Goal: Information Seeking & Learning: Learn about a topic

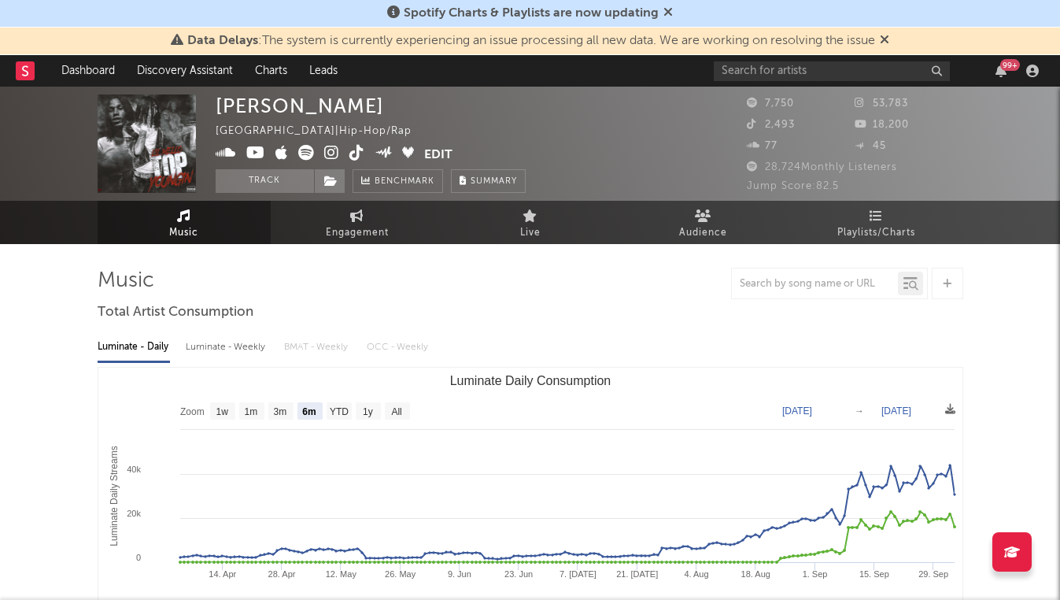
select select "6m"
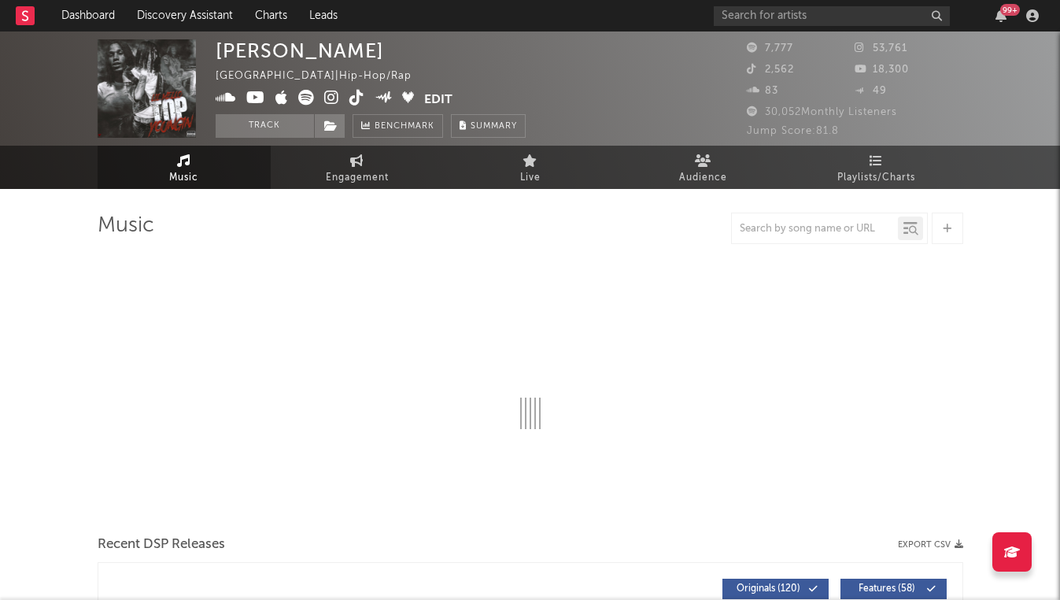
select select "6m"
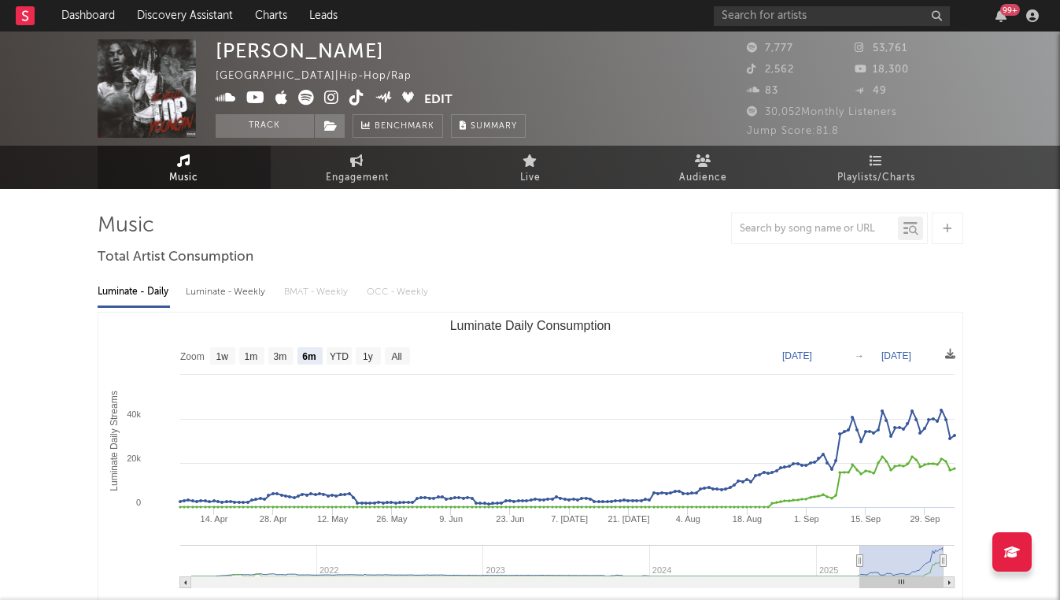
click at [215, 287] on div "Luminate - Weekly" at bounding box center [227, 292] width 83 height 27
select select "6m"
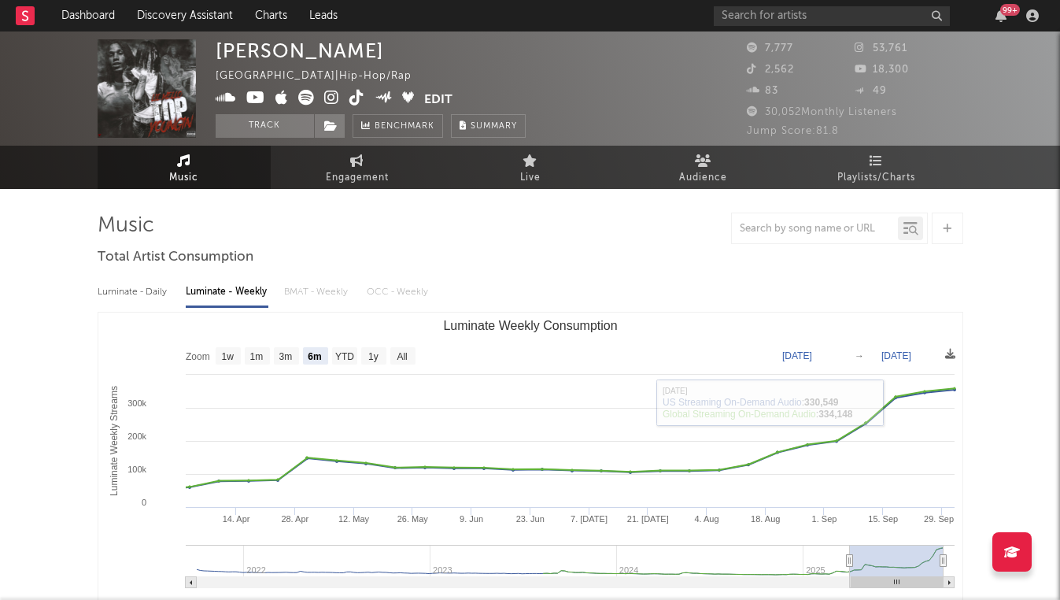
click at [128, 289] on div "Luminate - Daily" at bounding box center [134, 292] width 72 height 27
select select "6m"
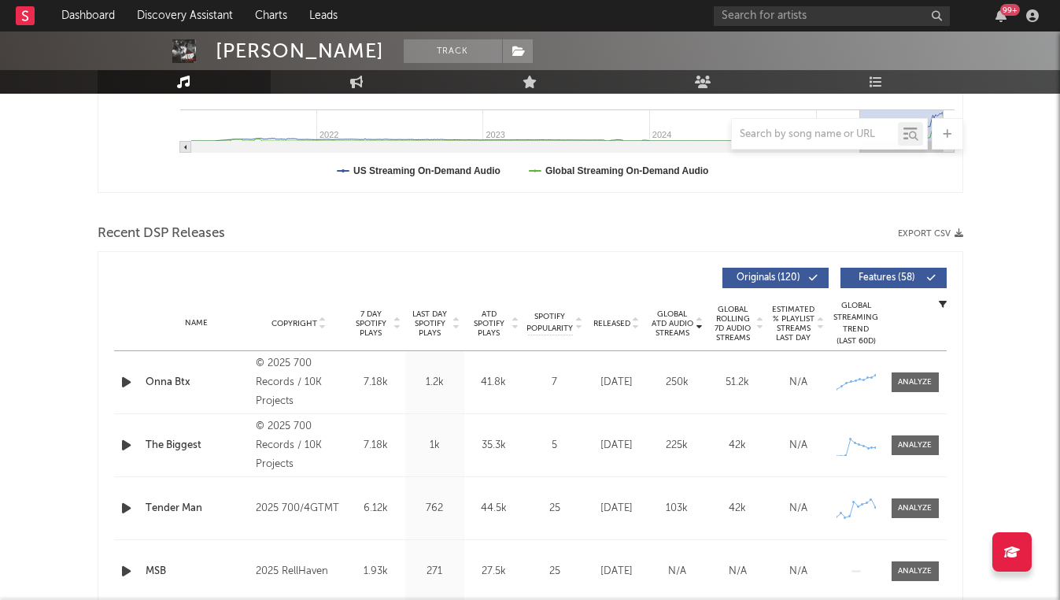
scroll to position [458, 0]
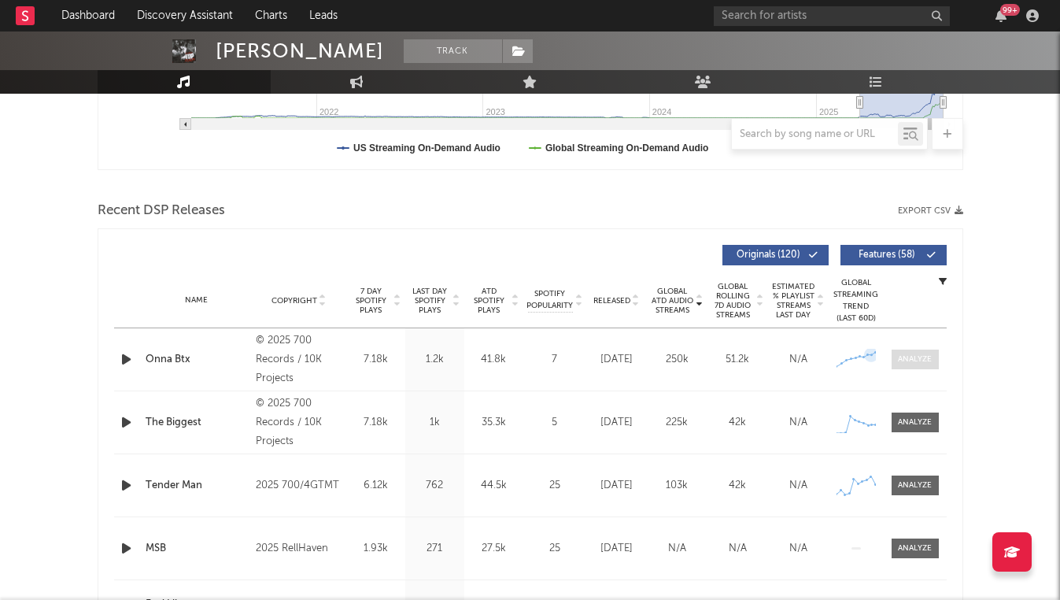
click at [897, 366] on span at bounding box center [915, 360] width 47 height 20
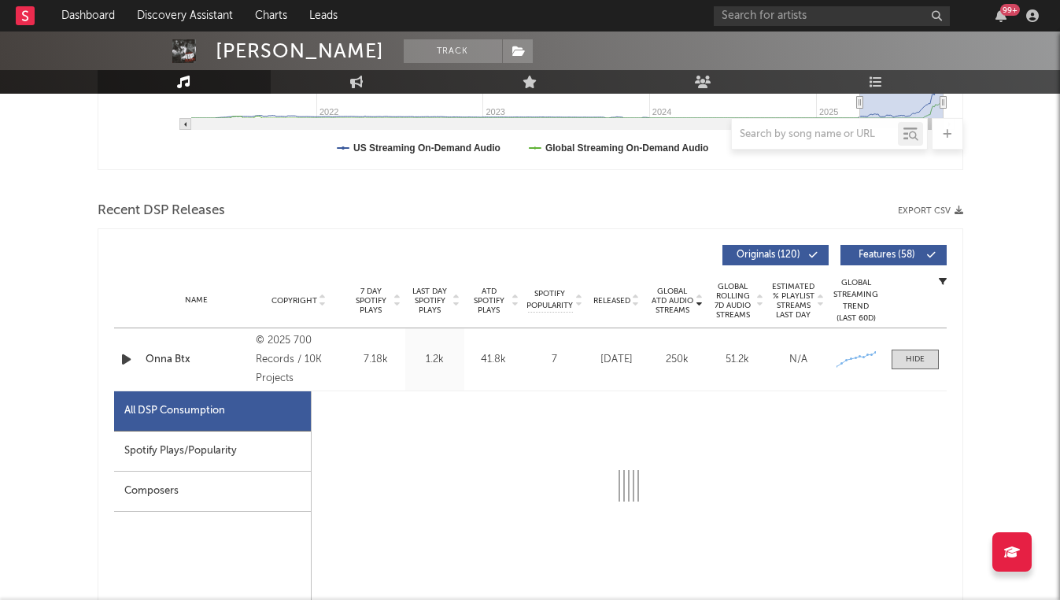
select select "1w"
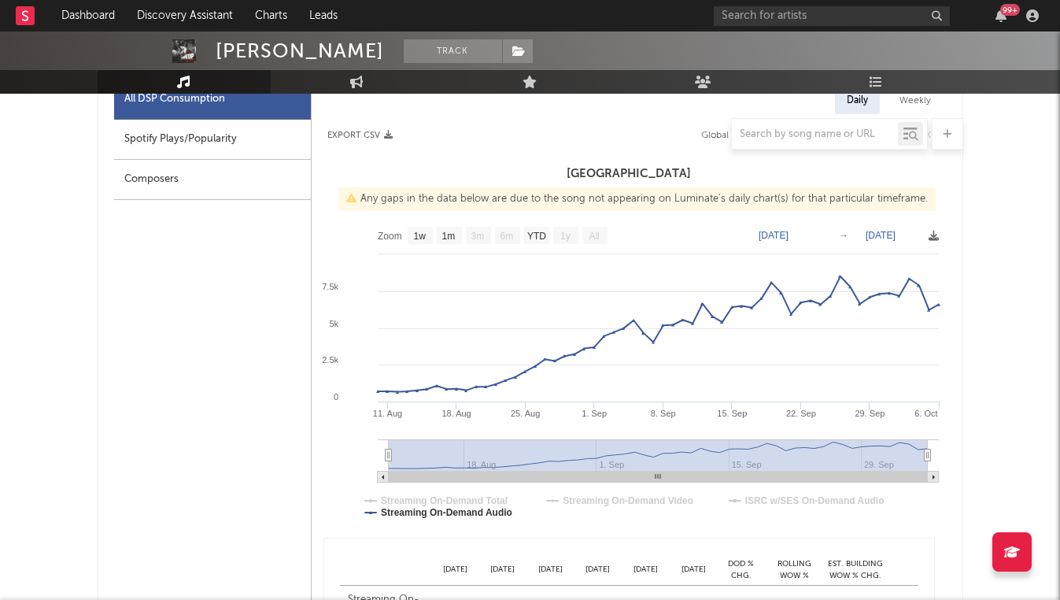
scroll to position [760, 0]
